Goal: Communication & Community: Share content

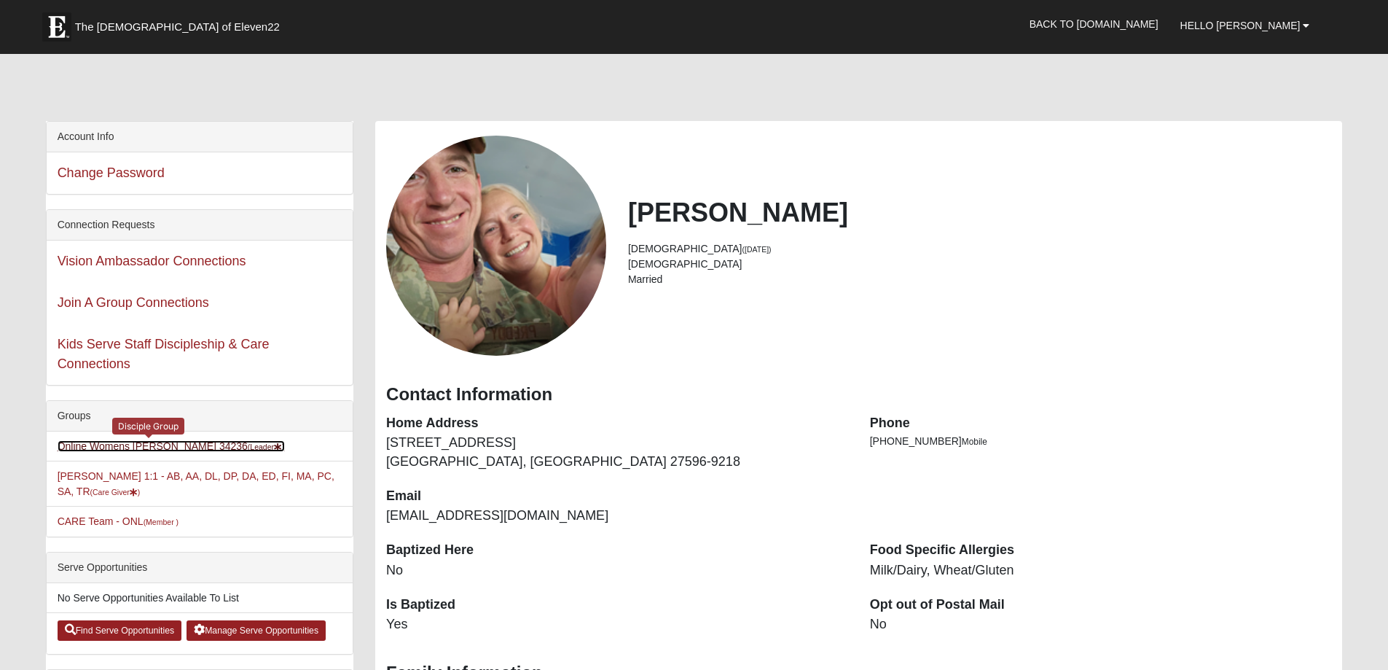
click at [131, 447] on link "Online Womens [PERSON_NAME] 34236 (Leader )" at bounding box center [171, 446] width 227 height 12
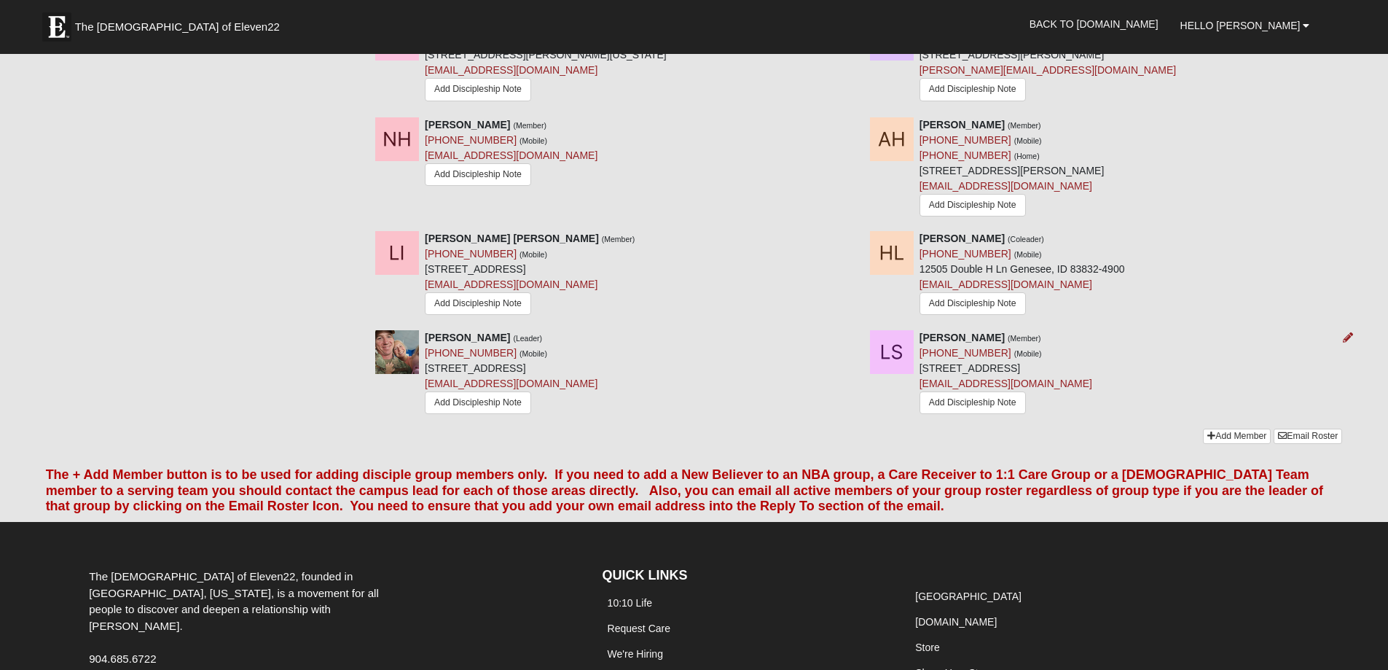
scroll to position [729, 0]
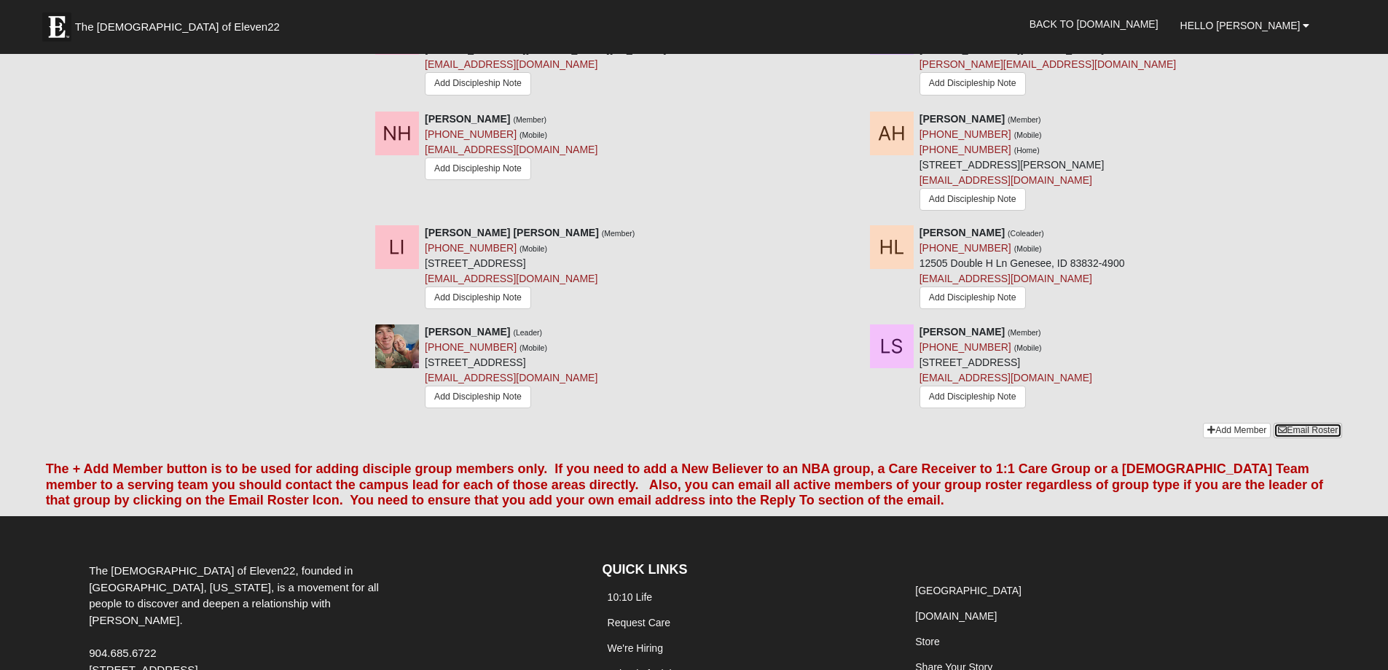
click at [1305, 431] on link "Email Roster" at bounding box center [1308, 430] width 68 height 15
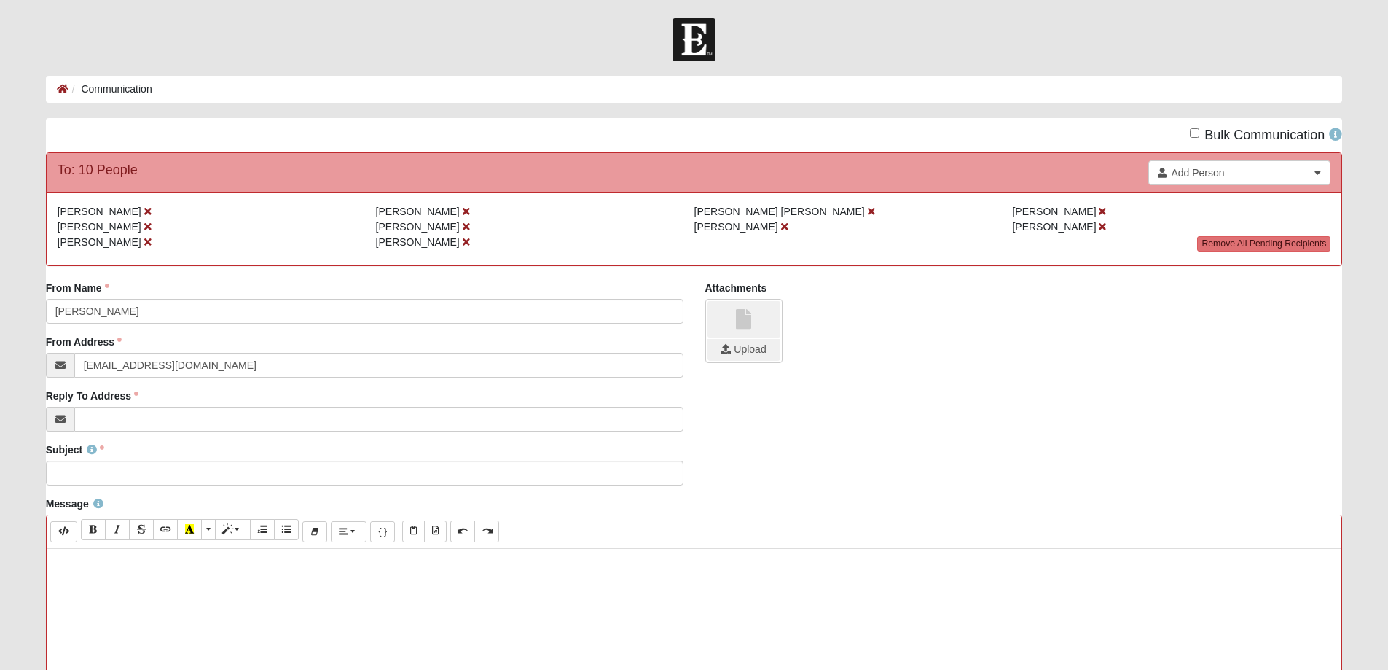
paste div
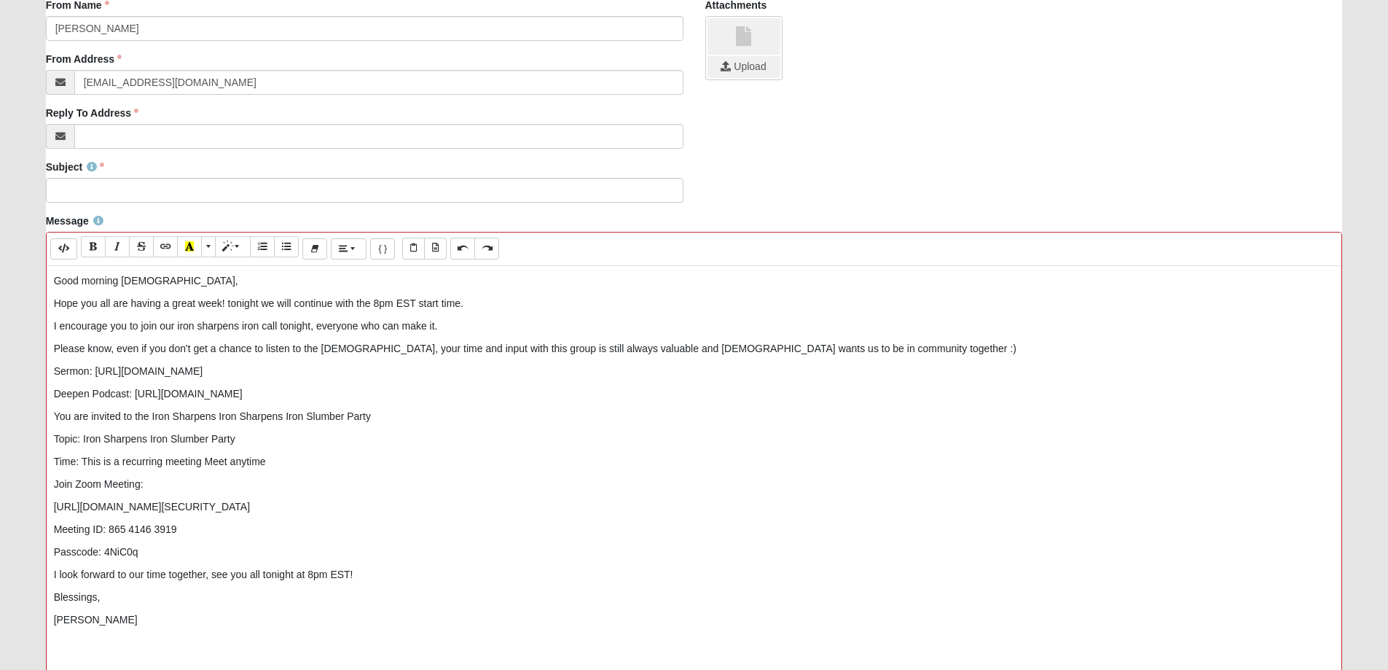
scroll to position [291, 0]
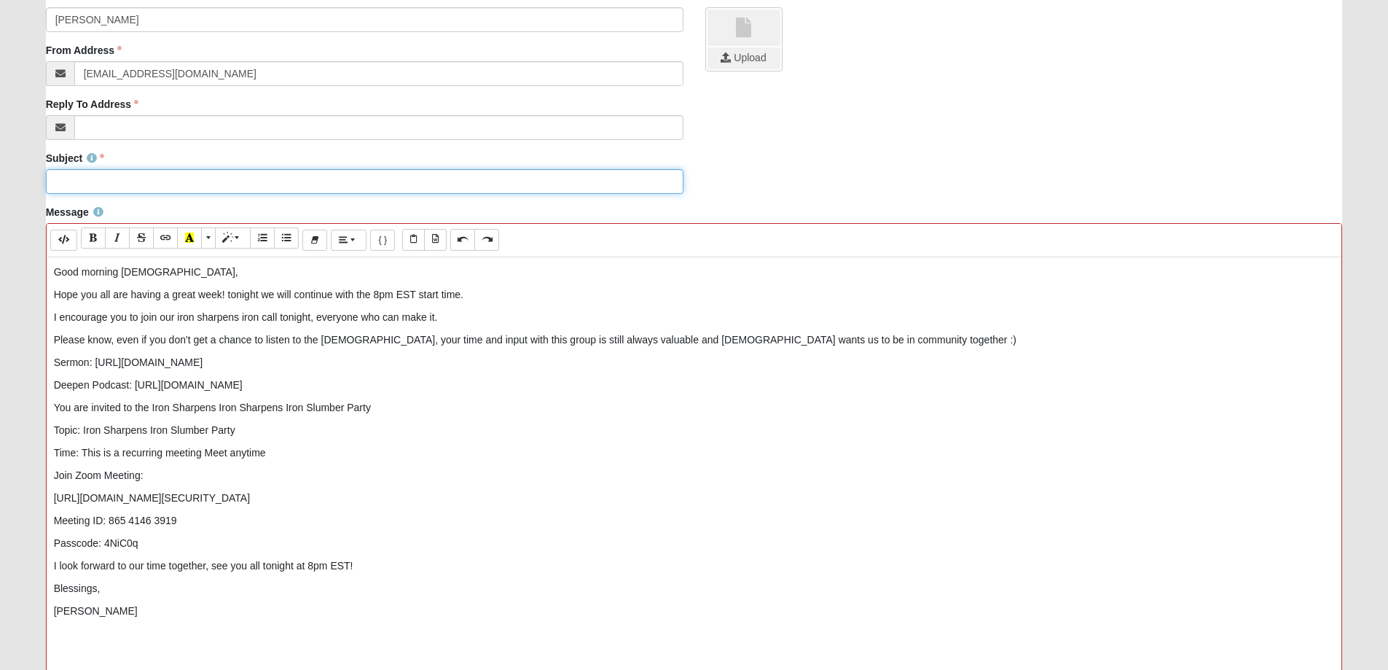
click at [75, 178] on input "Subject" at bounding box center [365, 181] width 638 height 25
type input "CoE22 Women's Disciple Group - Iron Sharpens Iron Slumber Party"
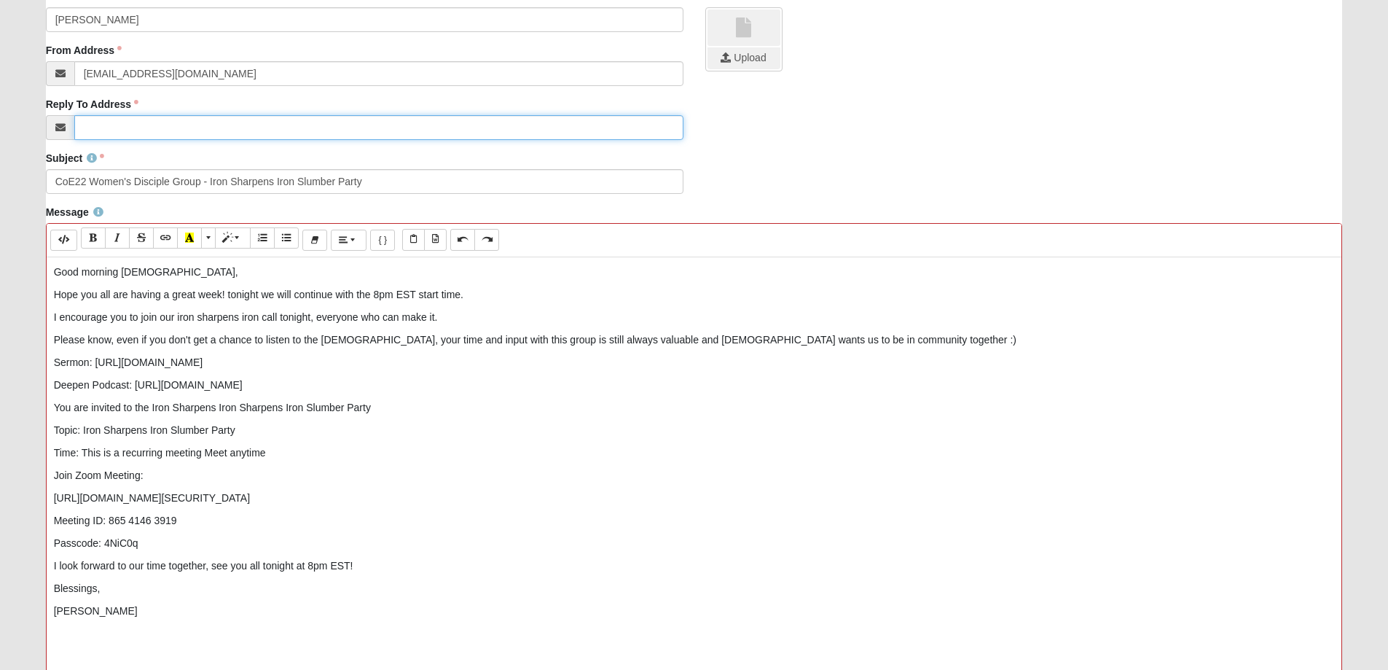
click at [149, 128] on input "Reply To Address" at bounding box center [378, 127] width 609 height 25
type input "[EMAIL_ADDRESS][DOMAIN_NAME]"
click at [54, 363] on p "Sermon: https://youtu.be/NcEd5H6_SV4" at bounding box center [694, 362] width 1281 height 15
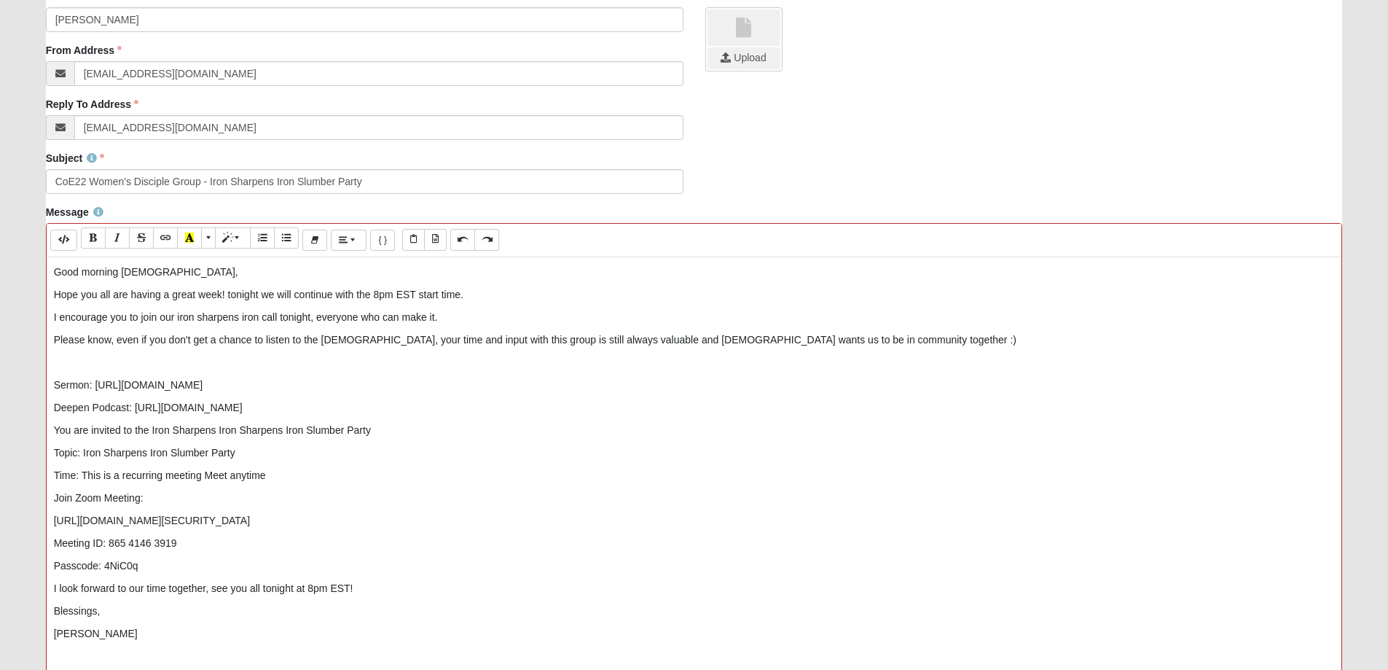
click at [51, 427] on div "Good morning ladies, Hope you all are having a great week! tonight we will con…" at bounding box center [695, 475] width 1296 height 437
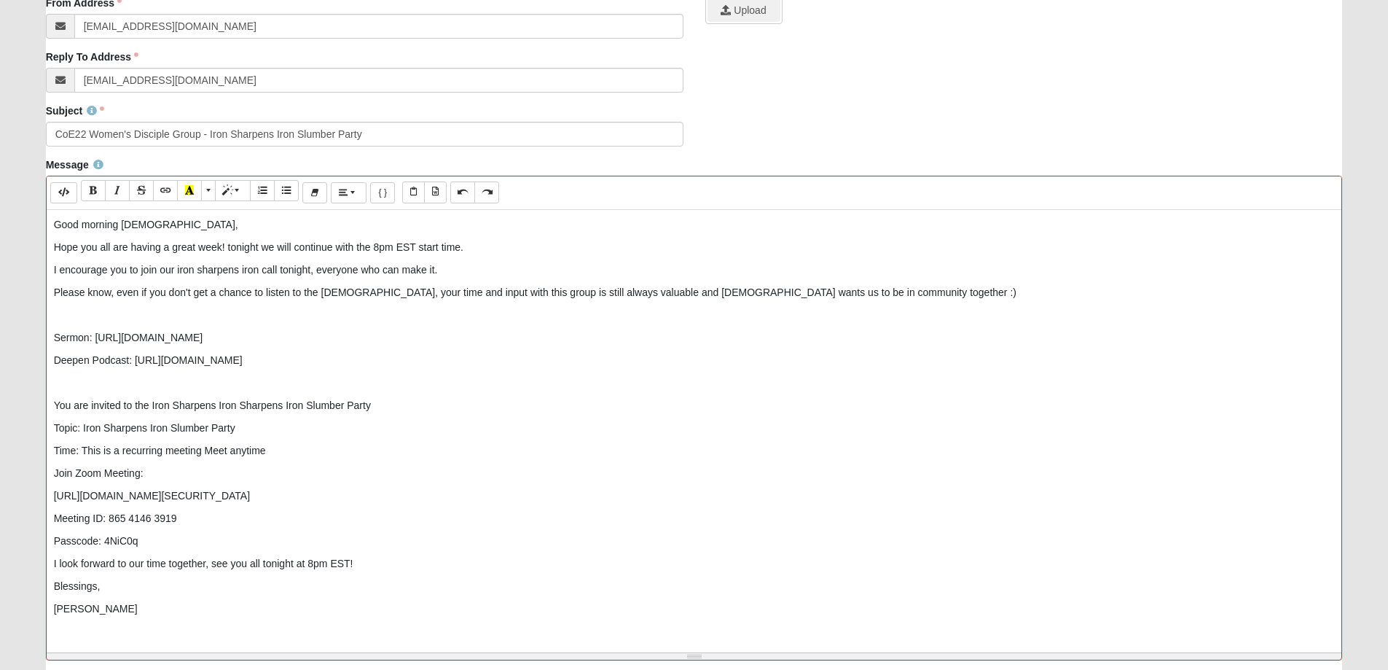
scroll to position [364, 0]
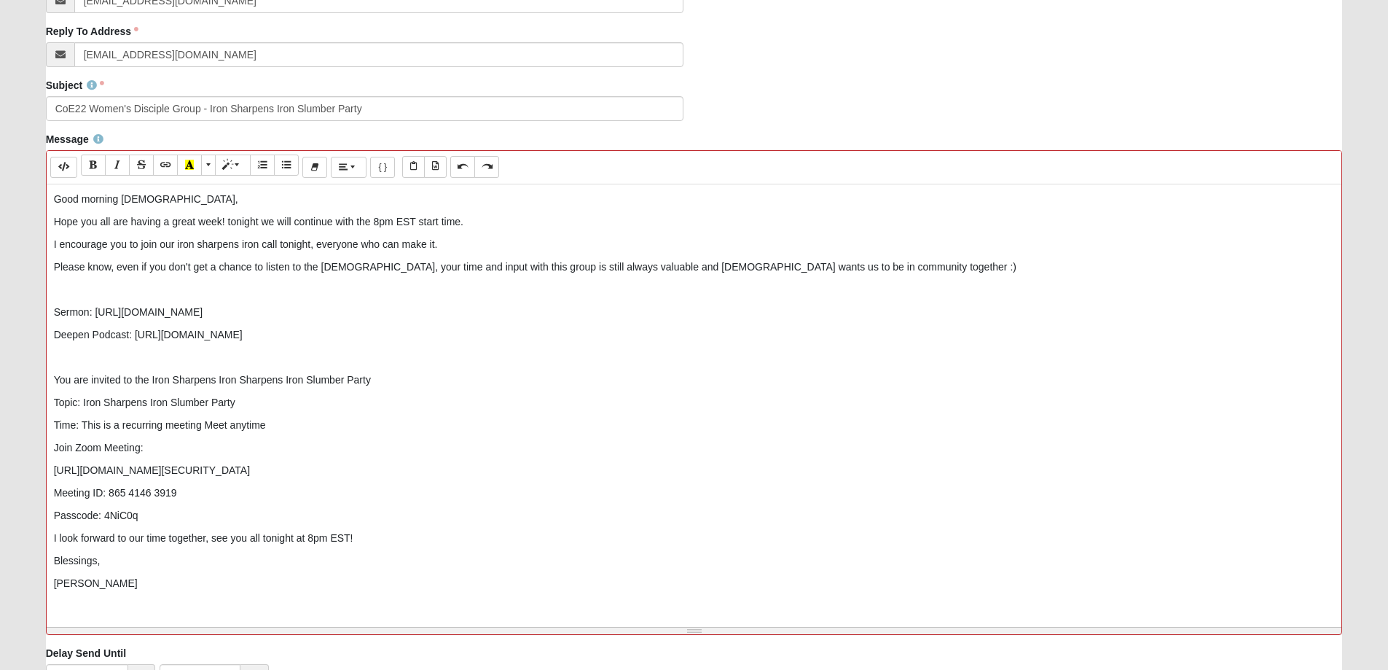
click at [52, 536] on div "Good morning ladies, Hope you all are having a great week! tonight we will con…" at bounding box center [695, 402] width 1296 height 437
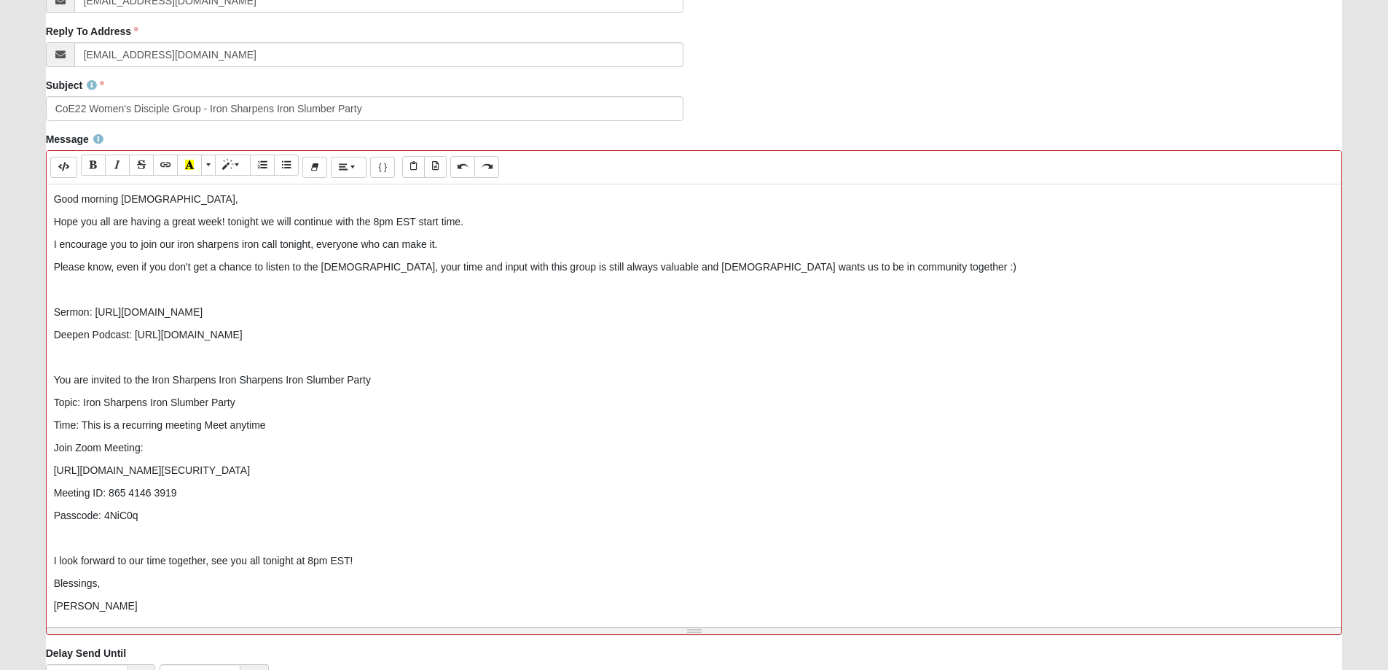
drag, startPoint x: 396, startPoint y: 333, endPoint x: 133, endPoint y: 339, distance: 263.1
click at [133, 339] on p "Deepen Podcast: https://youtu.be/OaPvlFMj99U?si=NwtafROGHaZt9UhM" at bounding box center [694, 334] width 1281 height 15
drag, startPoint x: 247, startPoint y: 310, endPoint x: 95, endPoint y: 313, distance: 151.6
click at [95, 313] on p "Sermon: https://youtu.be/NcEd5H6_SV4" at bounding box center [694, 312] width 1281 height 15
click at [478, 222] on p "Hope you all are having a great week! tonight we will continue with the 8pm EST…" at bounding box center [694, 221] width 1281 height 15
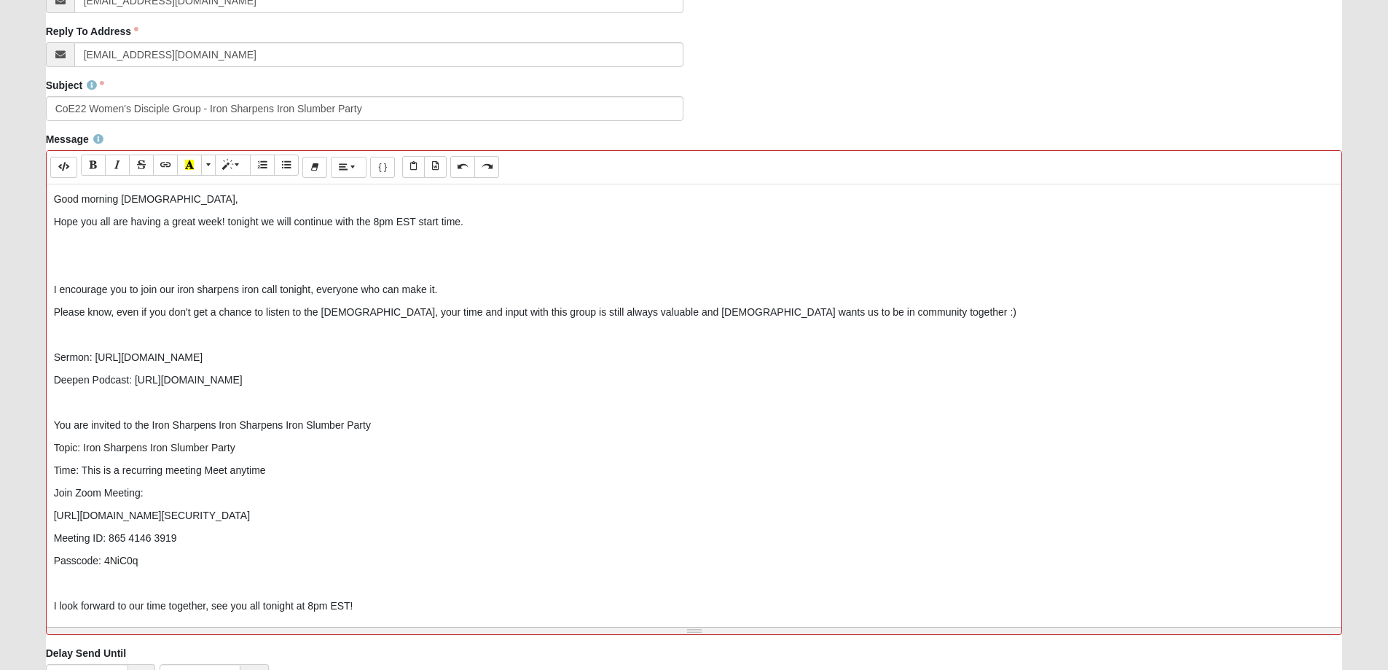
click at [230, 215] on p "Hope you all are having a great week! tonight we will continue with the 8pm EST…" at bounding box center [694, 221] width 1281 height 15
click at [128, 248] on p at bounding box center [694, 244] width 1281 height 15
click at [439, 289] on p "I encourage you to join our iron sharpens iron call tonight, everyone who can m…" at bounding box center [694, 289] width 1281 height 15
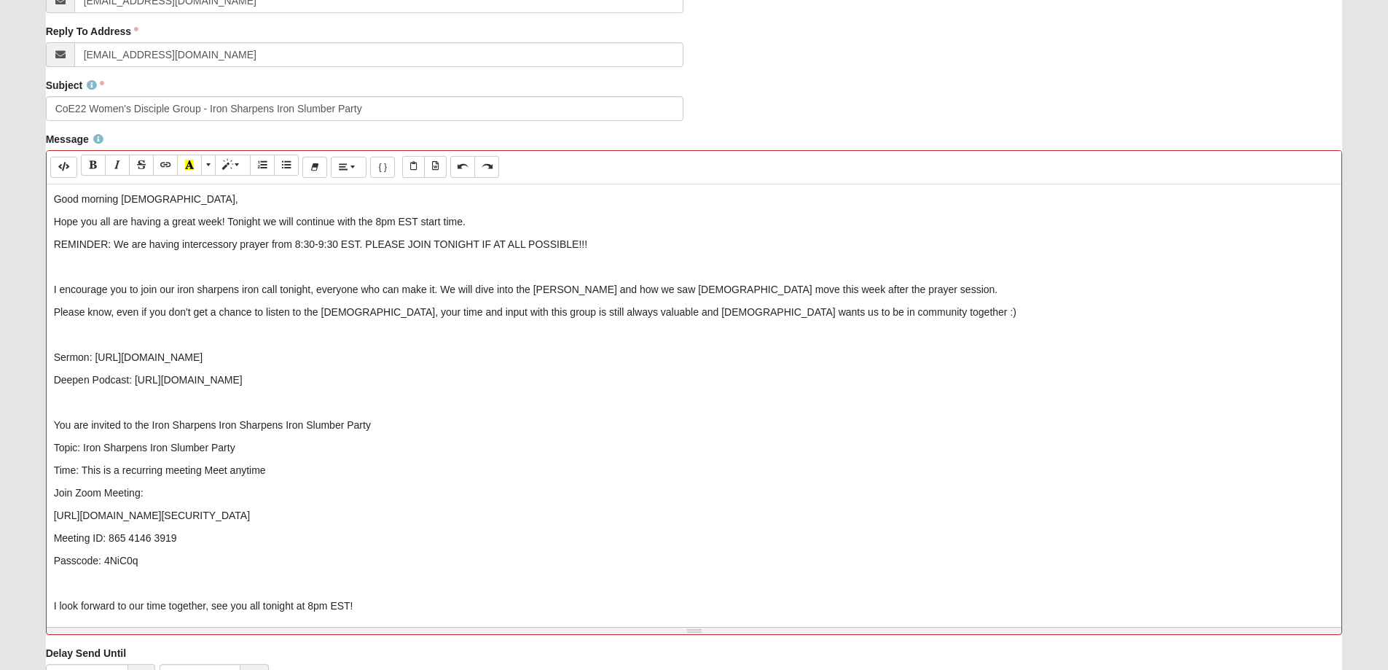
click at [545, 287] on p "I encourage you to join our iron sharpens iron call tonight, everyone who can m…" at bounding box center [694, 289] width 1281 height 15
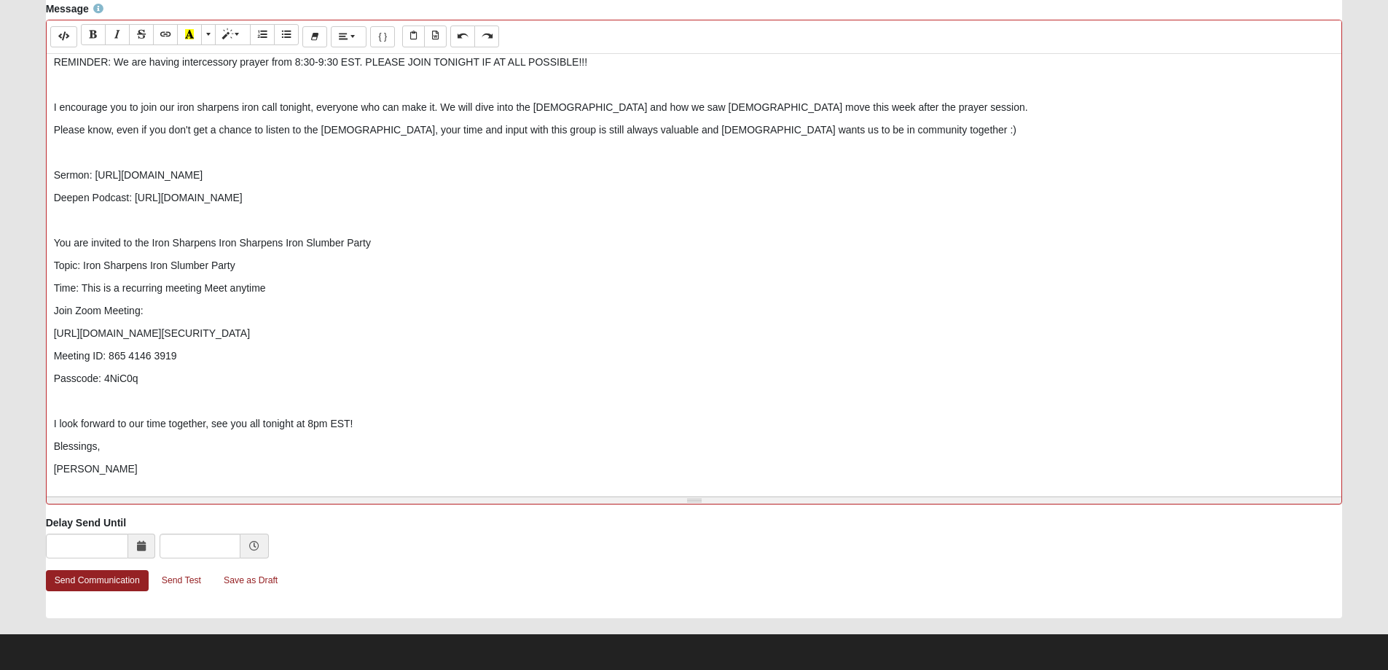
scroll to position [496, 0]
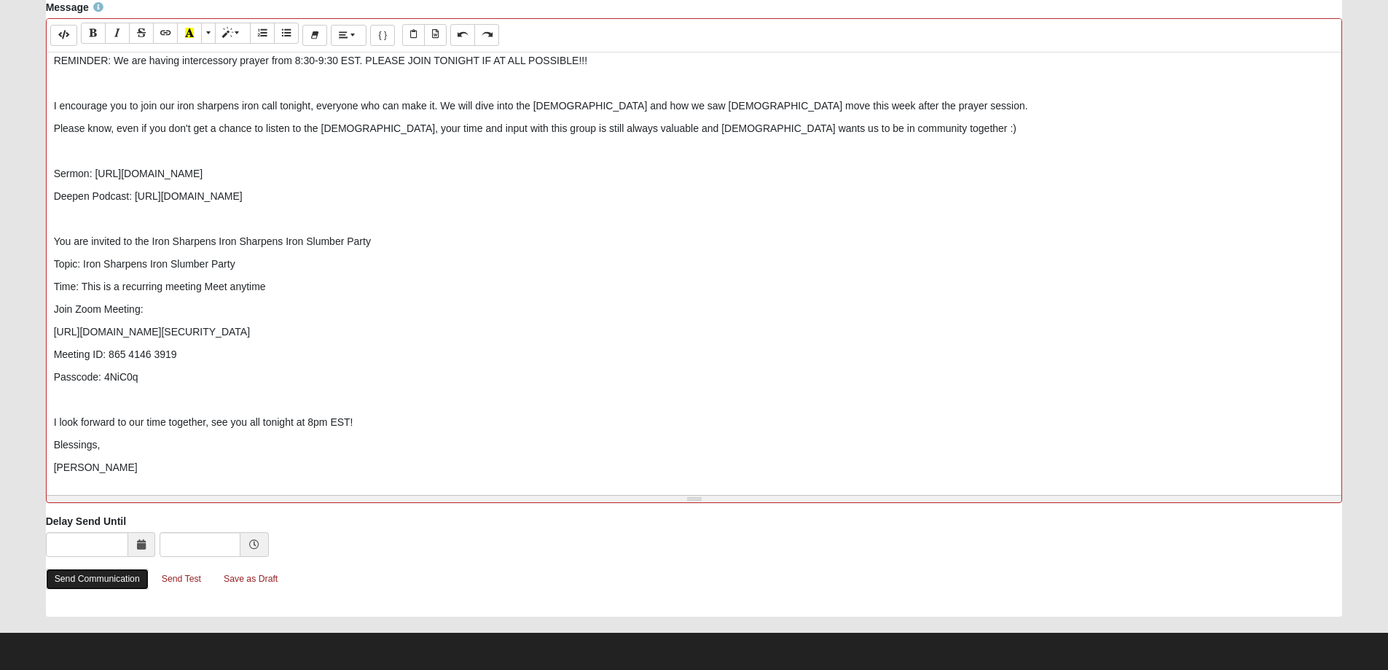
click at [90, 581] on link "Send Communication" at bounding box center [97, 578] width 103 height 21
